Goal: Information Seeking & Learning: Learn about a topic

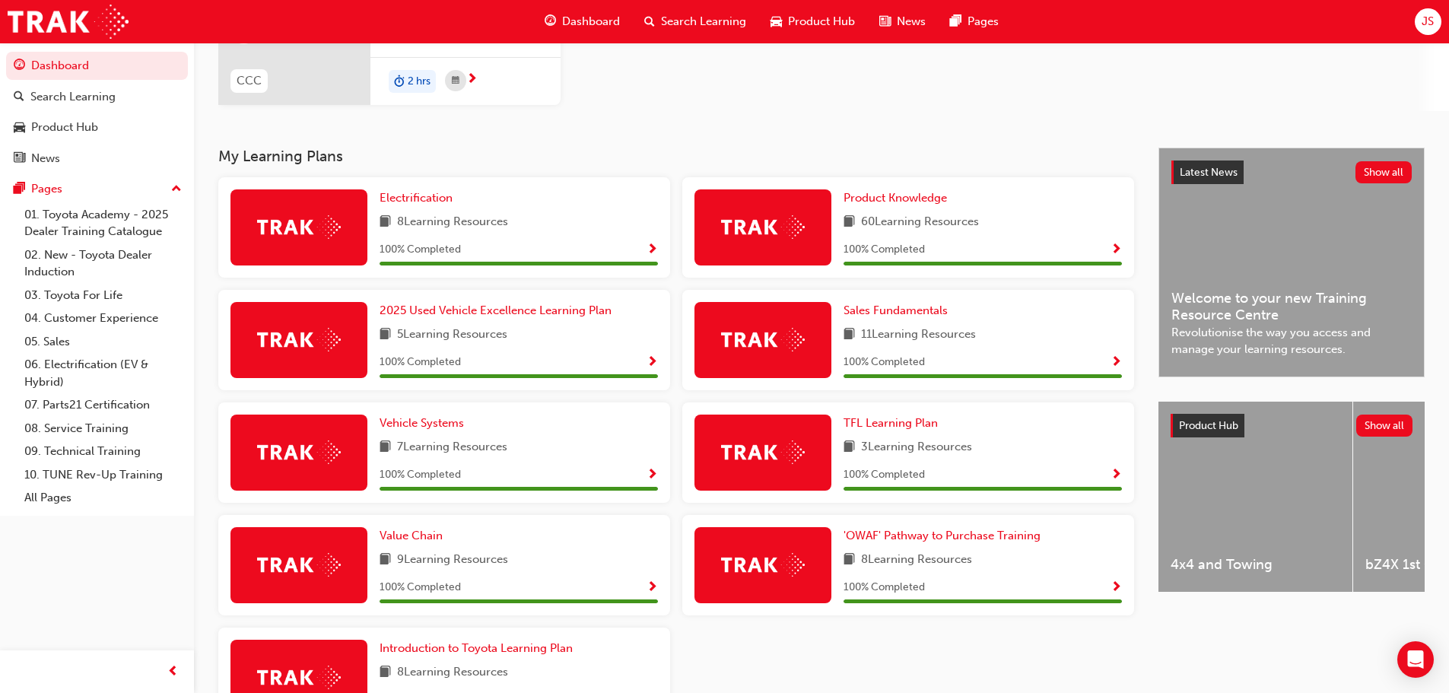
scroll to position [228, 0]
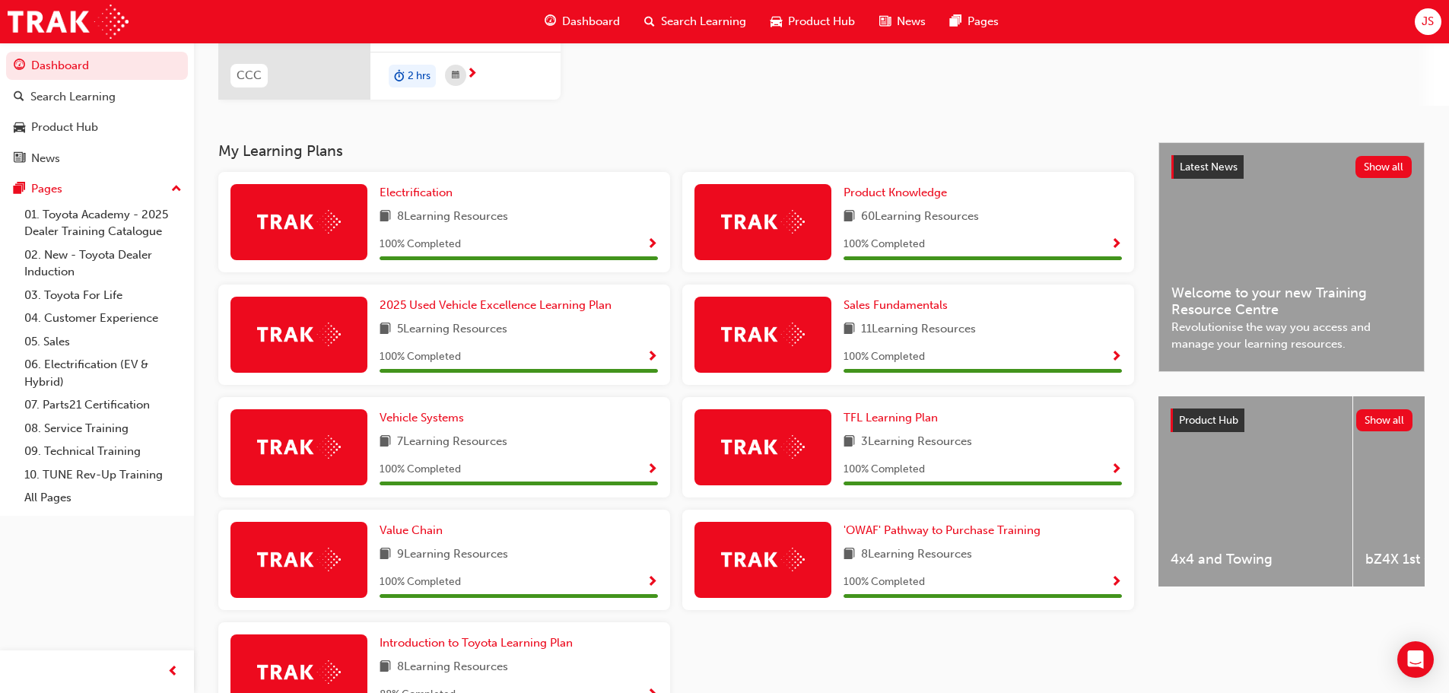
click at [1411, 166] on div "Latest News Show all" at bounding box center [1291, 167] width 265 height 49
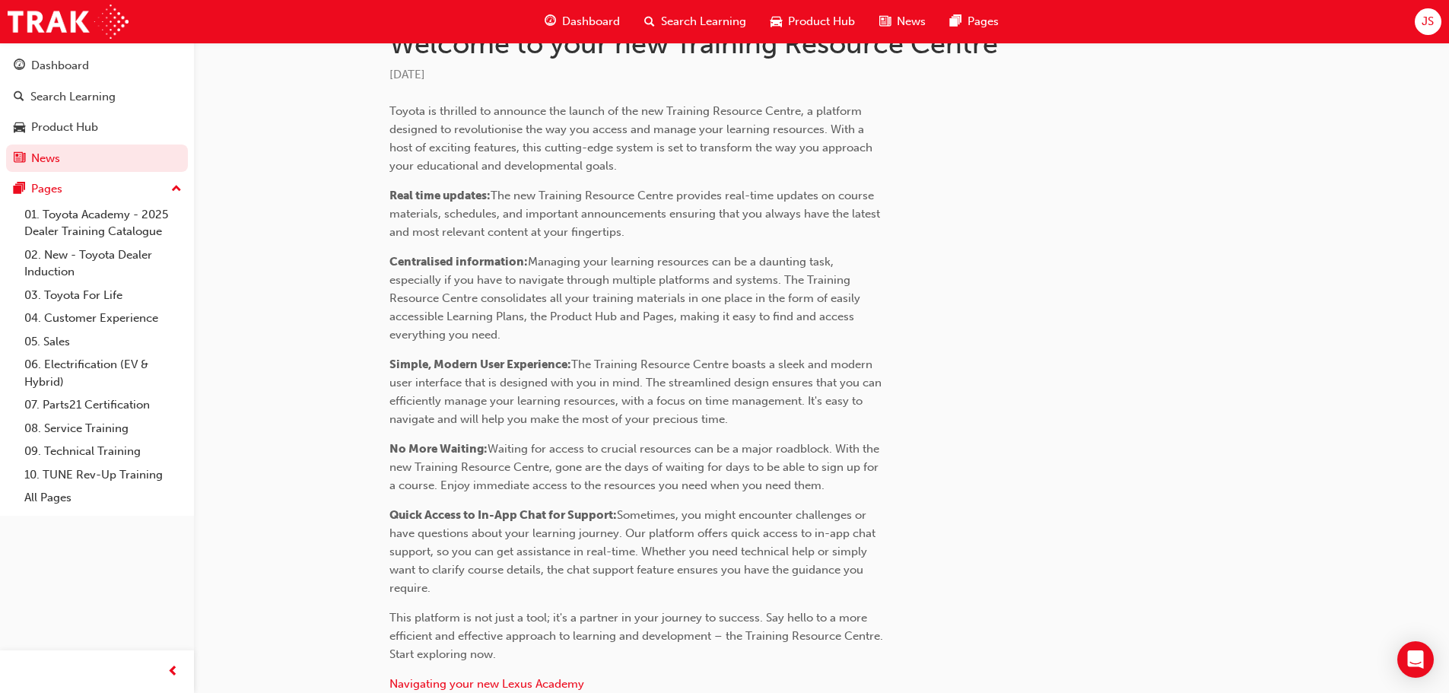
scroll to position [633, 0]
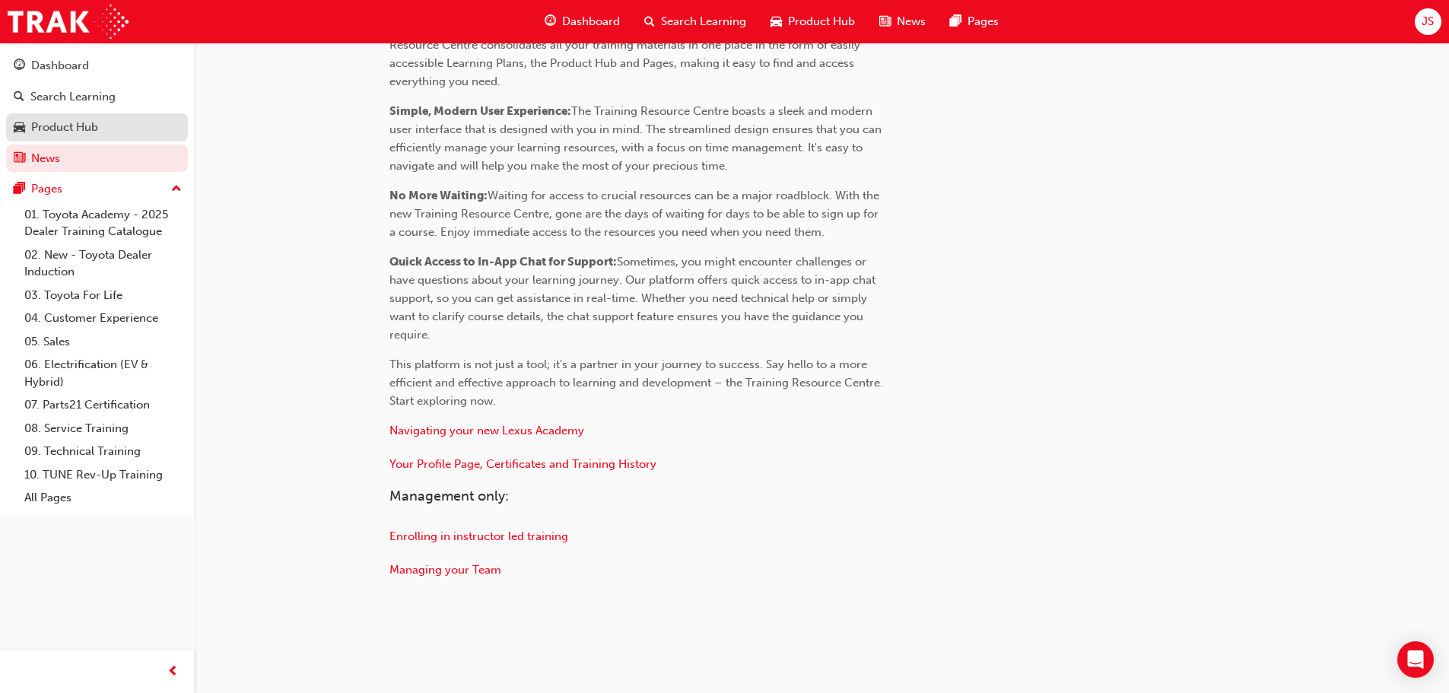
click at [52, 121] on div "Product Hub" at bounding box center [64, 127] width 67 height 17
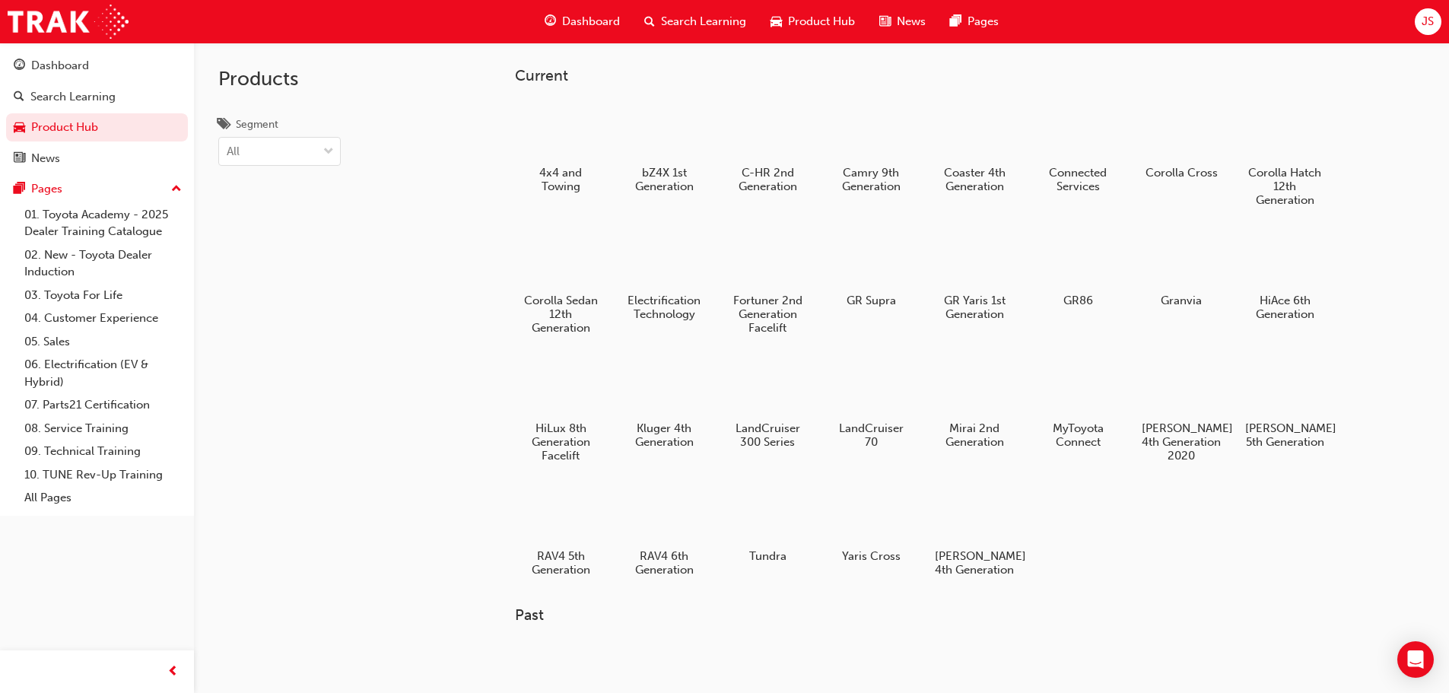
click at [715, 20] on span "Search Learning" at bounding box center [703, 21] width 85 height 17
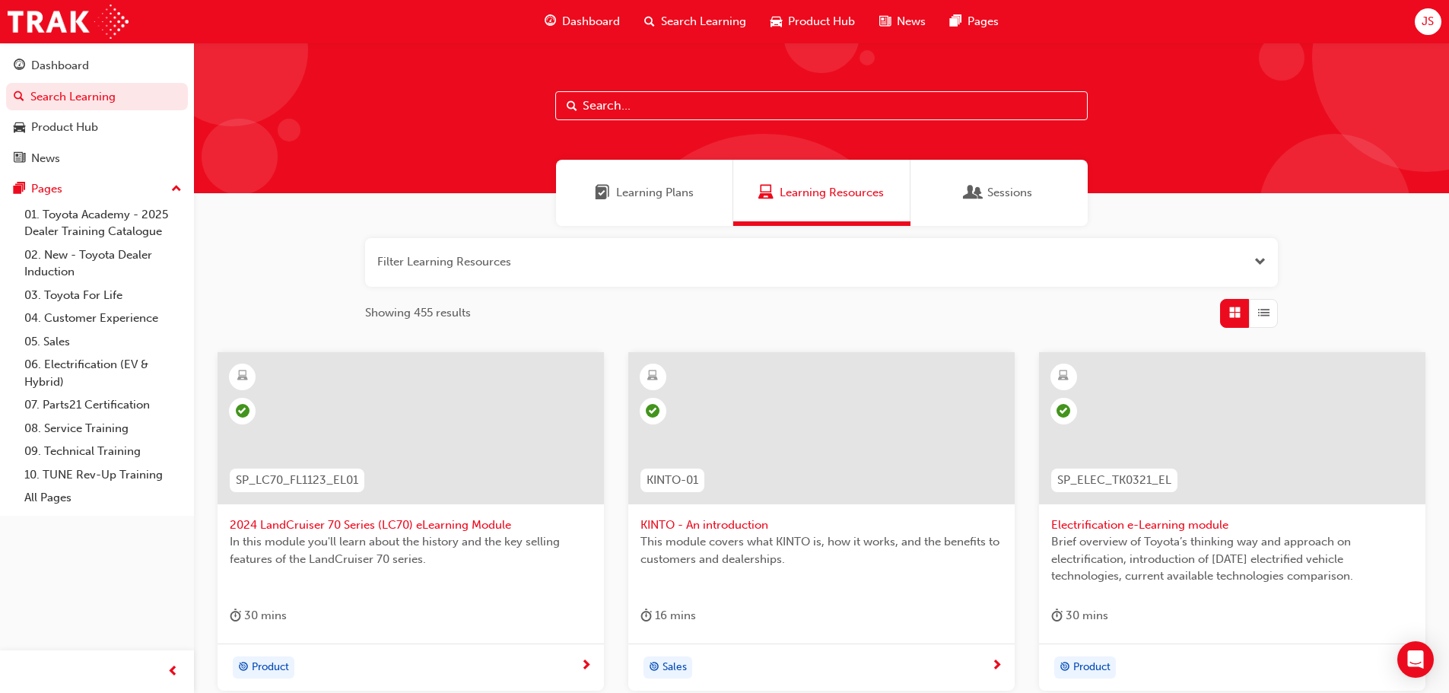
click at [1261, 320] on span "List" at bounding box center [1263, 312] width 11 height 17
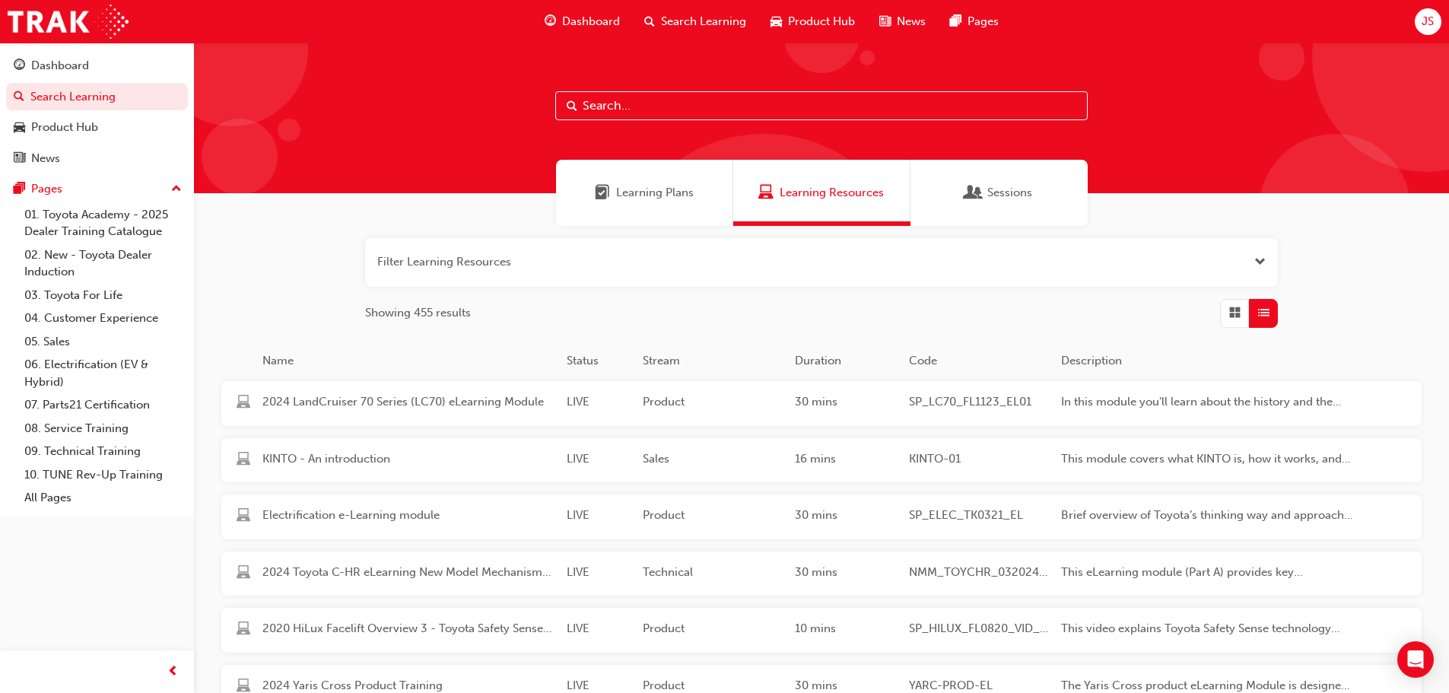
click at [1223, 314] on div "button" at bounding box center [1234, 313] width 29 height 29
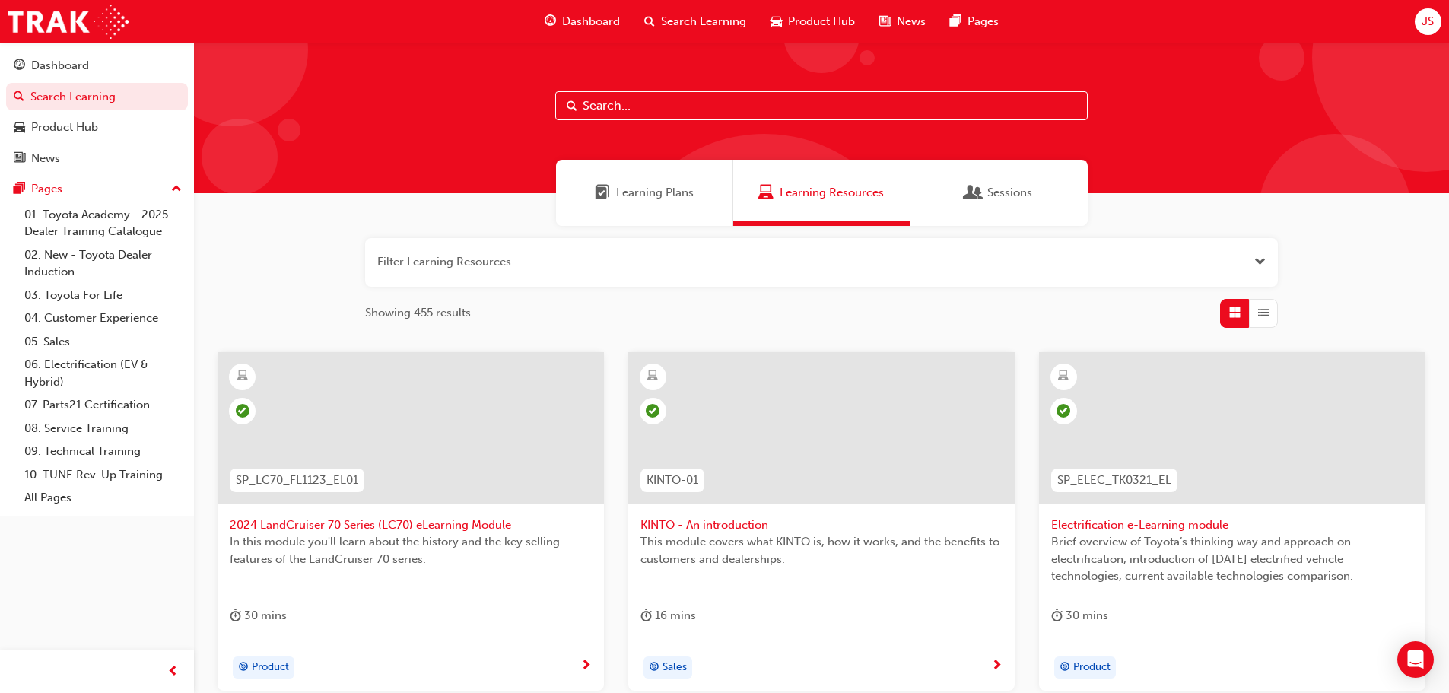
click at [983, 263] on button "button" at bounding box center [821, 262] width 913 height 49
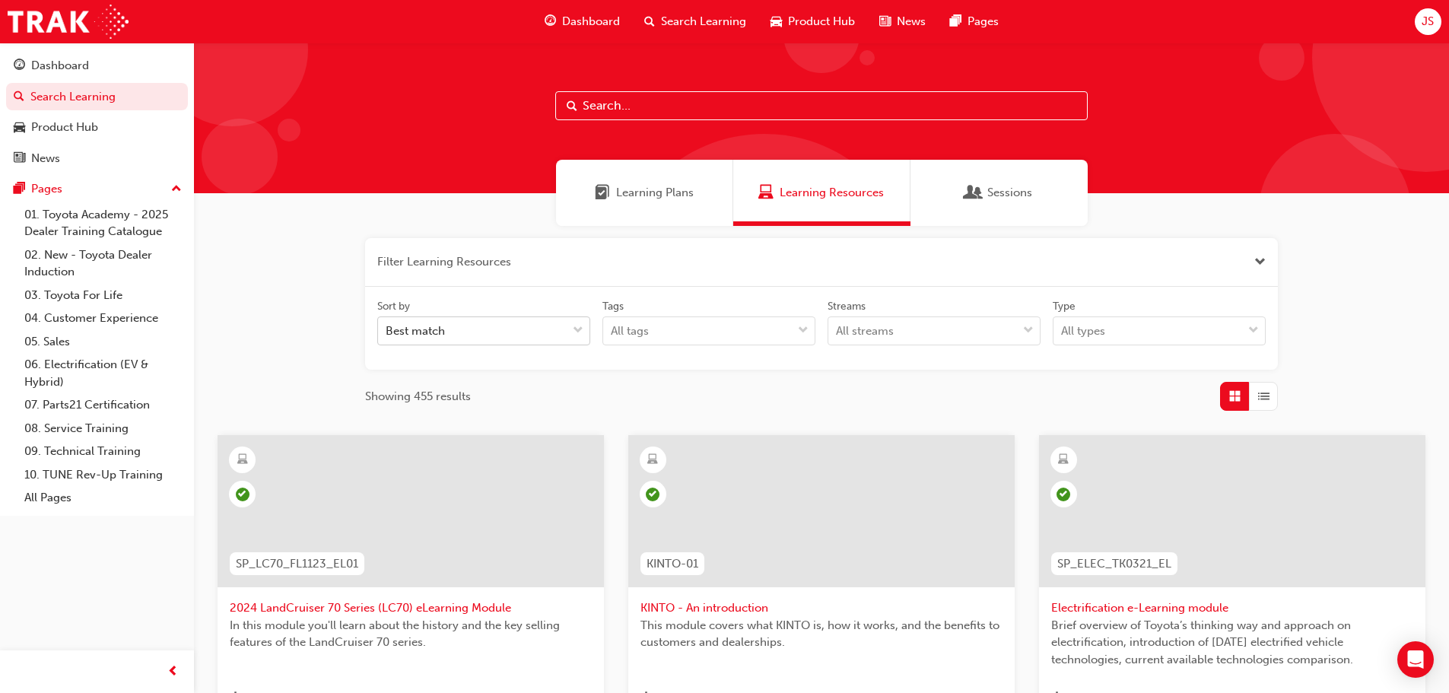
click at [550, 342] on div "Best match" at bounding box center [472, 331] width 189 height 27
click at [387, 337] on input "Sort by Best match" at bounding box center [387, 330] width 2 height 13
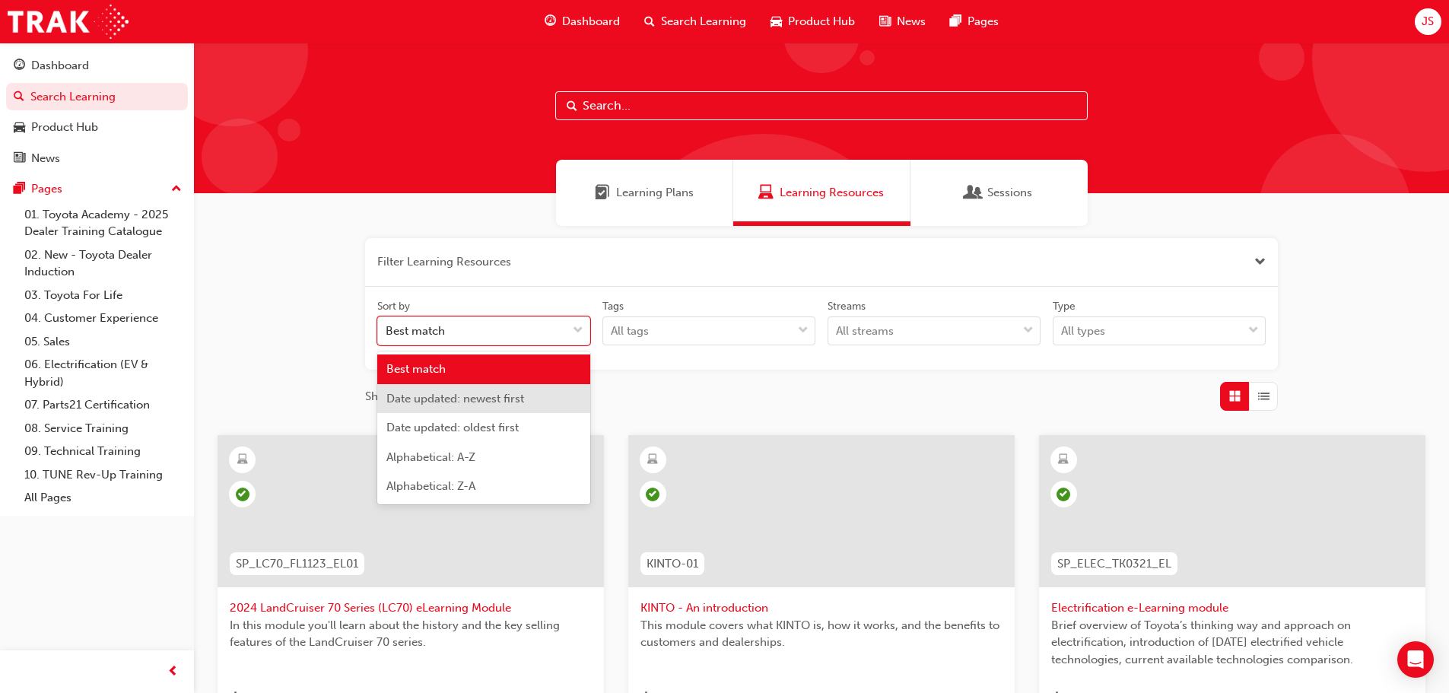
click at [527, 396] on div "Date updated: newest first" at bounding box center [483, 399] width 213 height 30
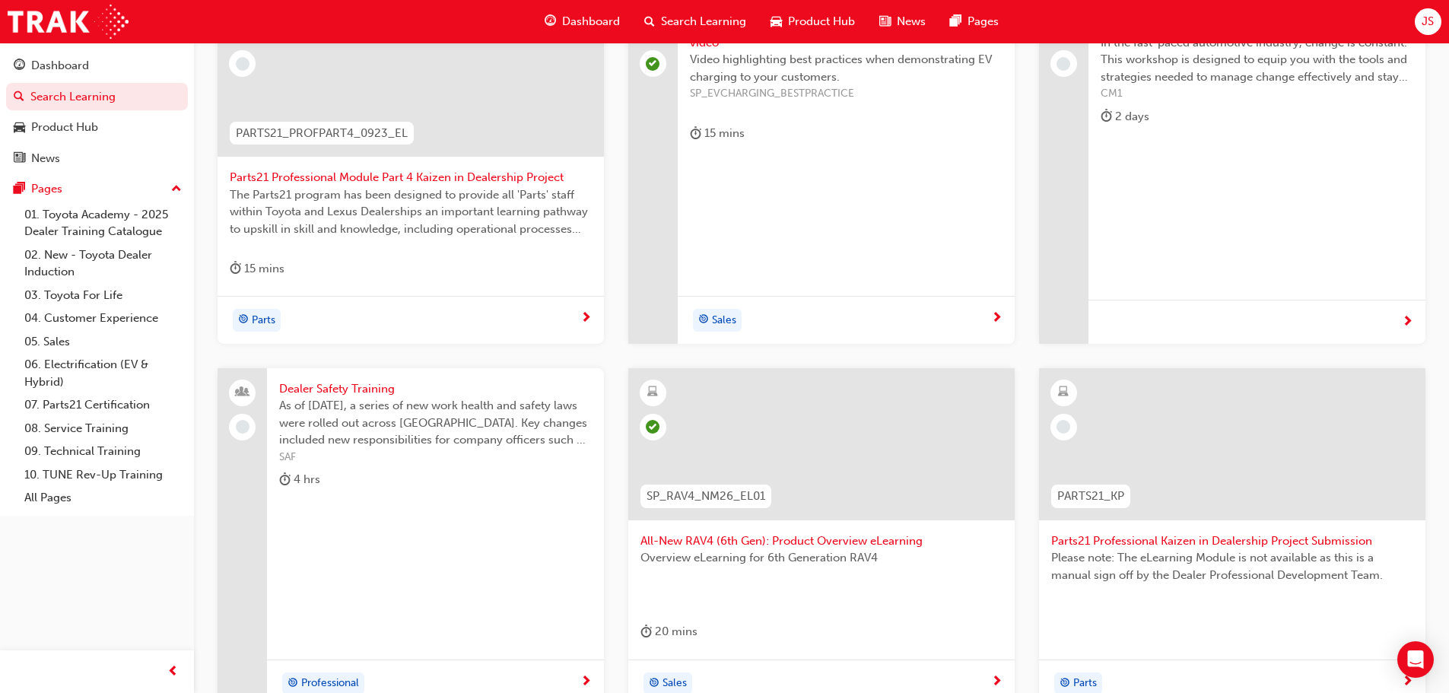
scroll to position [532, 0]
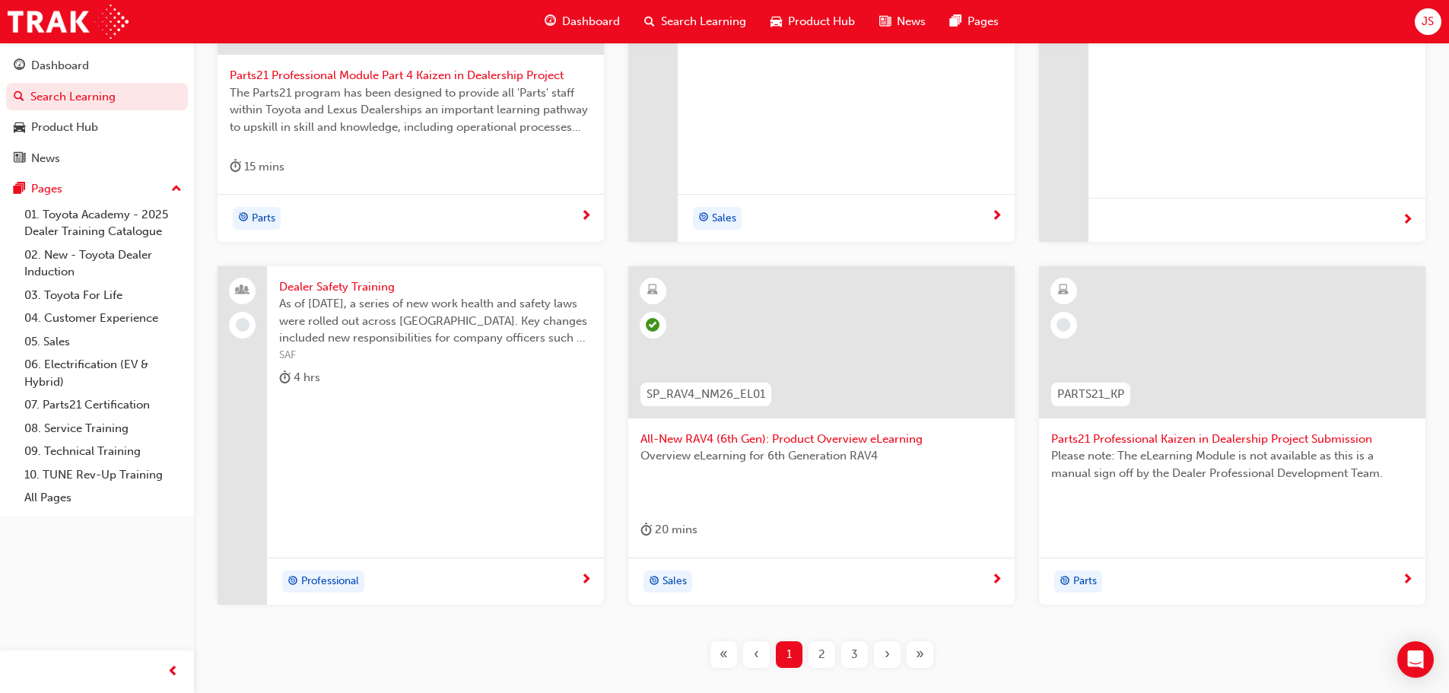
click at [811, 648] on div "2" at bounding box center [821, 654] width 27 height 27
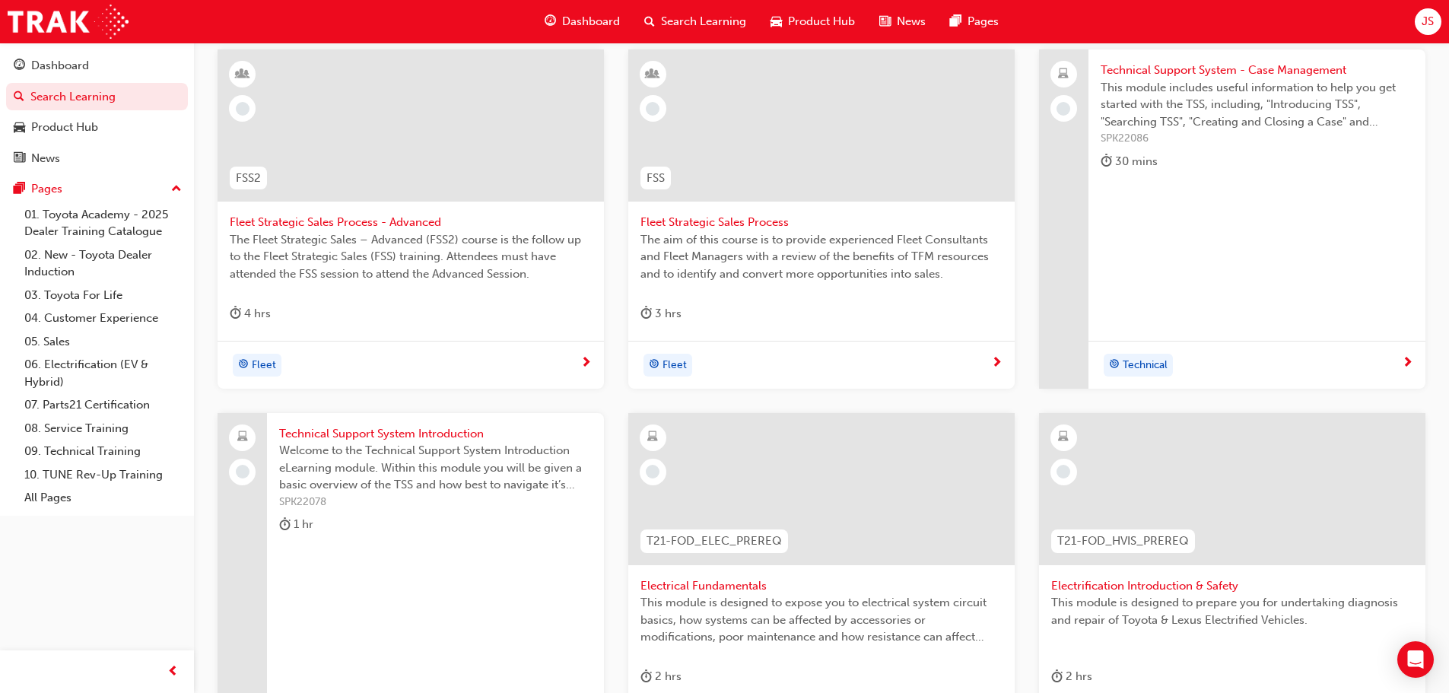
scroll to position [532, 0]
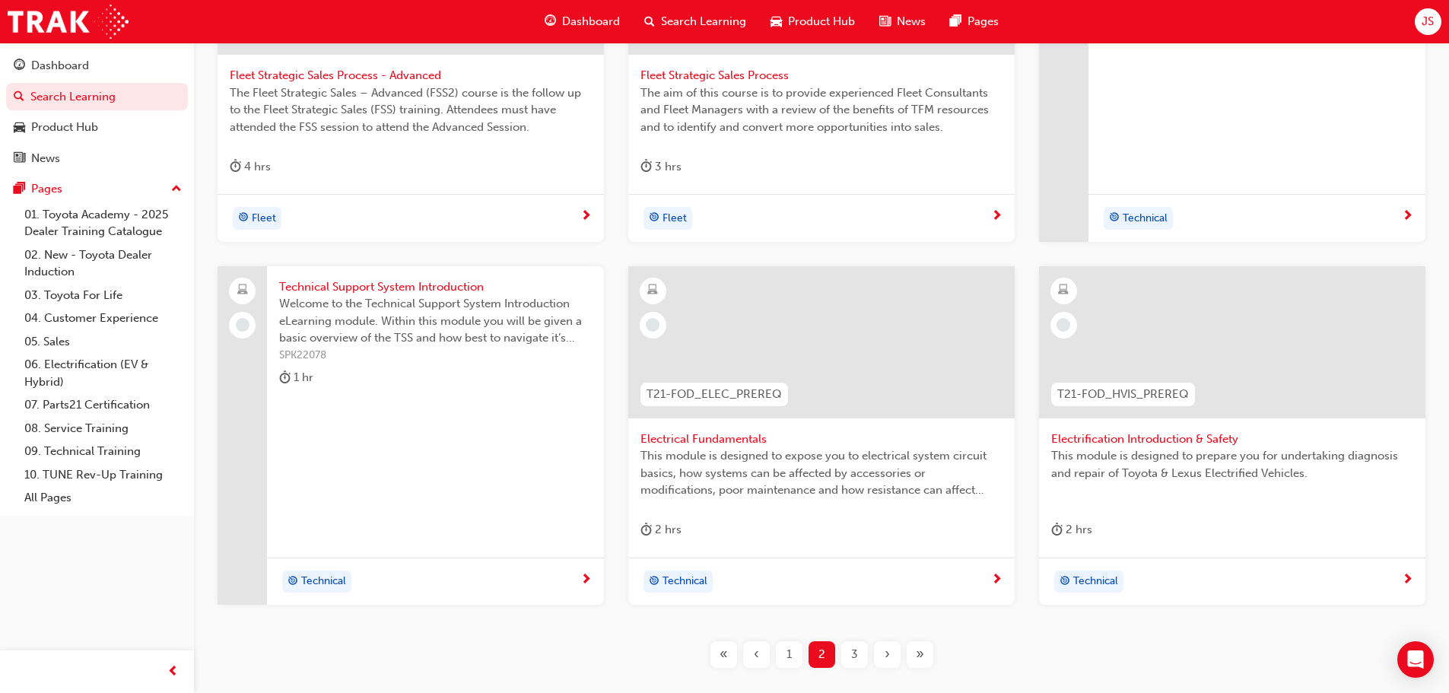
click at [858, 649] on div "3" at bounding box center [854, 654] width 27 height 27
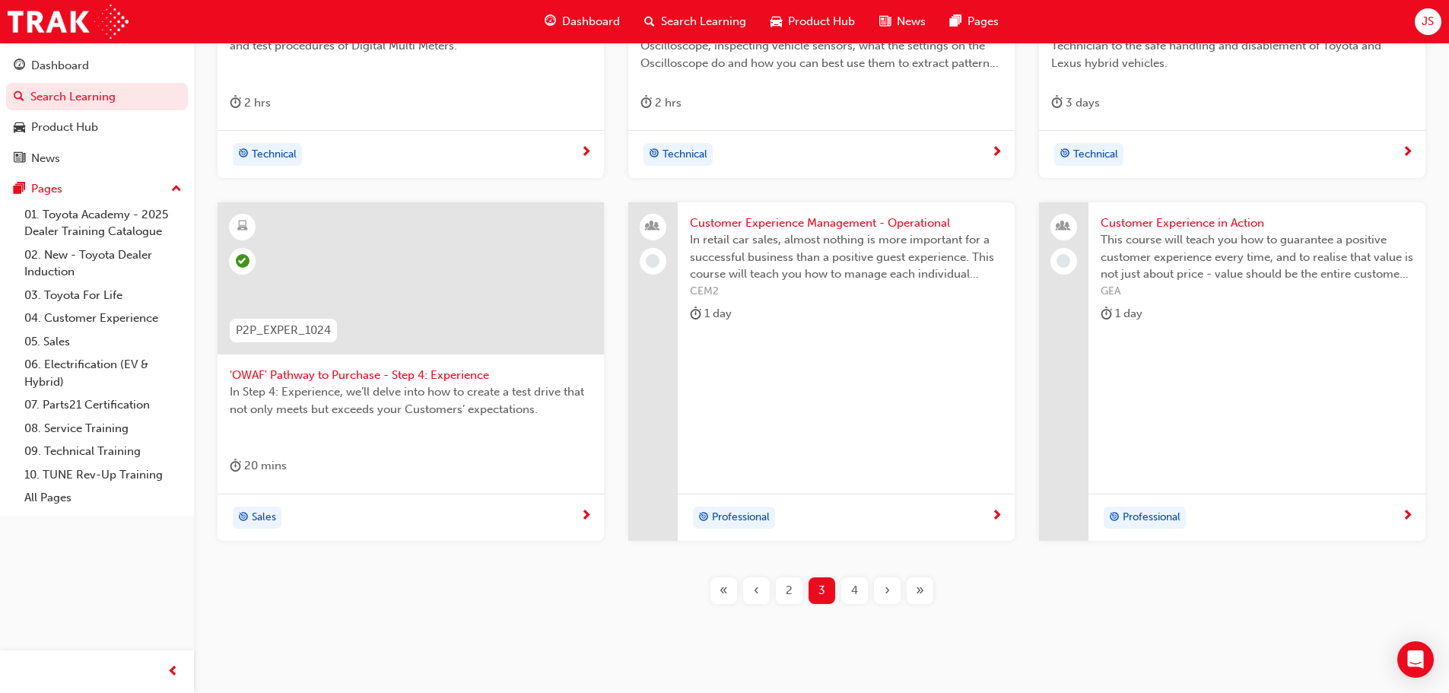
scroll to position [608, 0]
